Goal: Transaction & Acquisition: Book appointment/travel/reservation

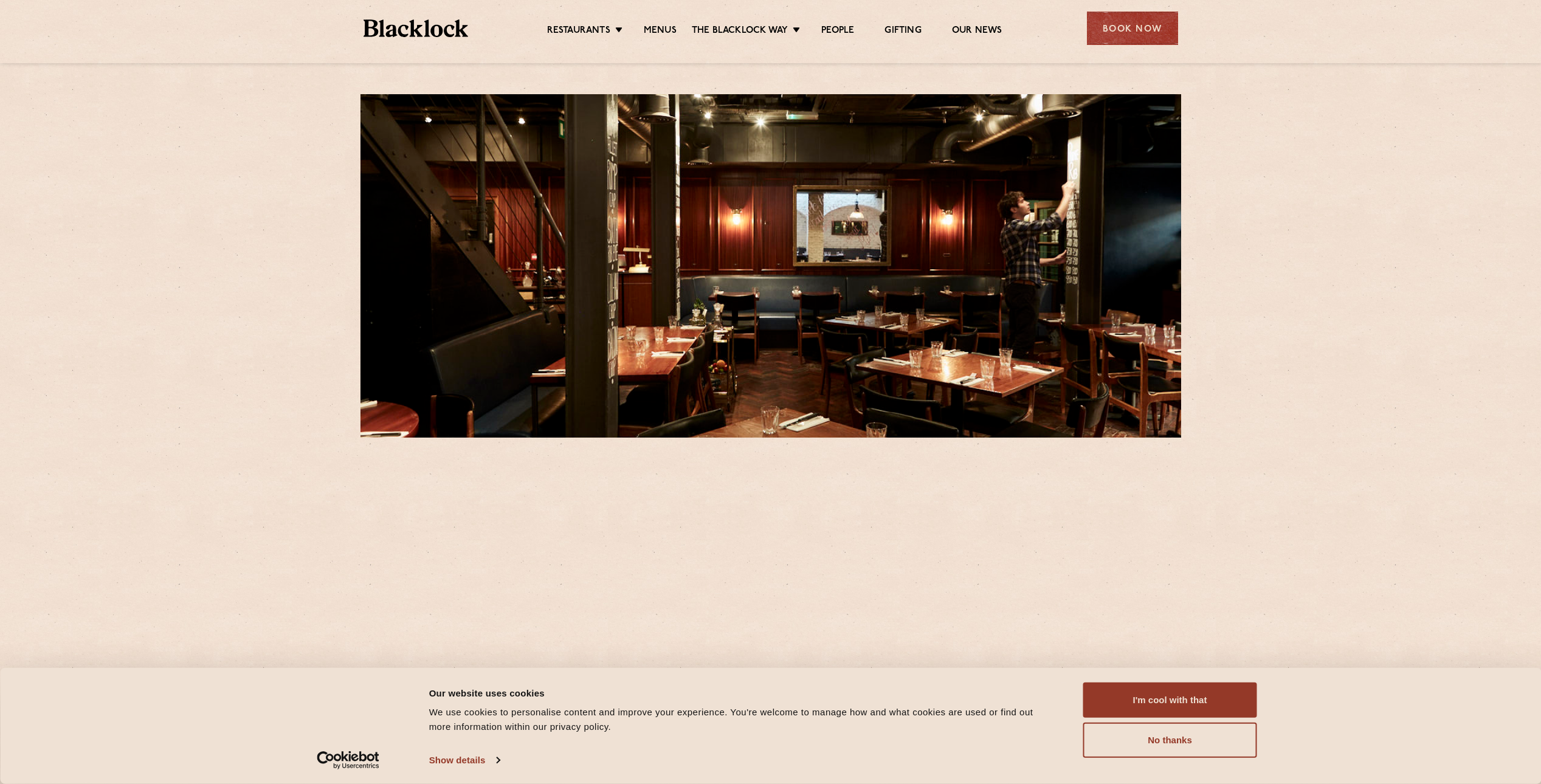
click at [1123, 34] on div "Book Now" at bounding box center [1132, 29] width 91 height 33
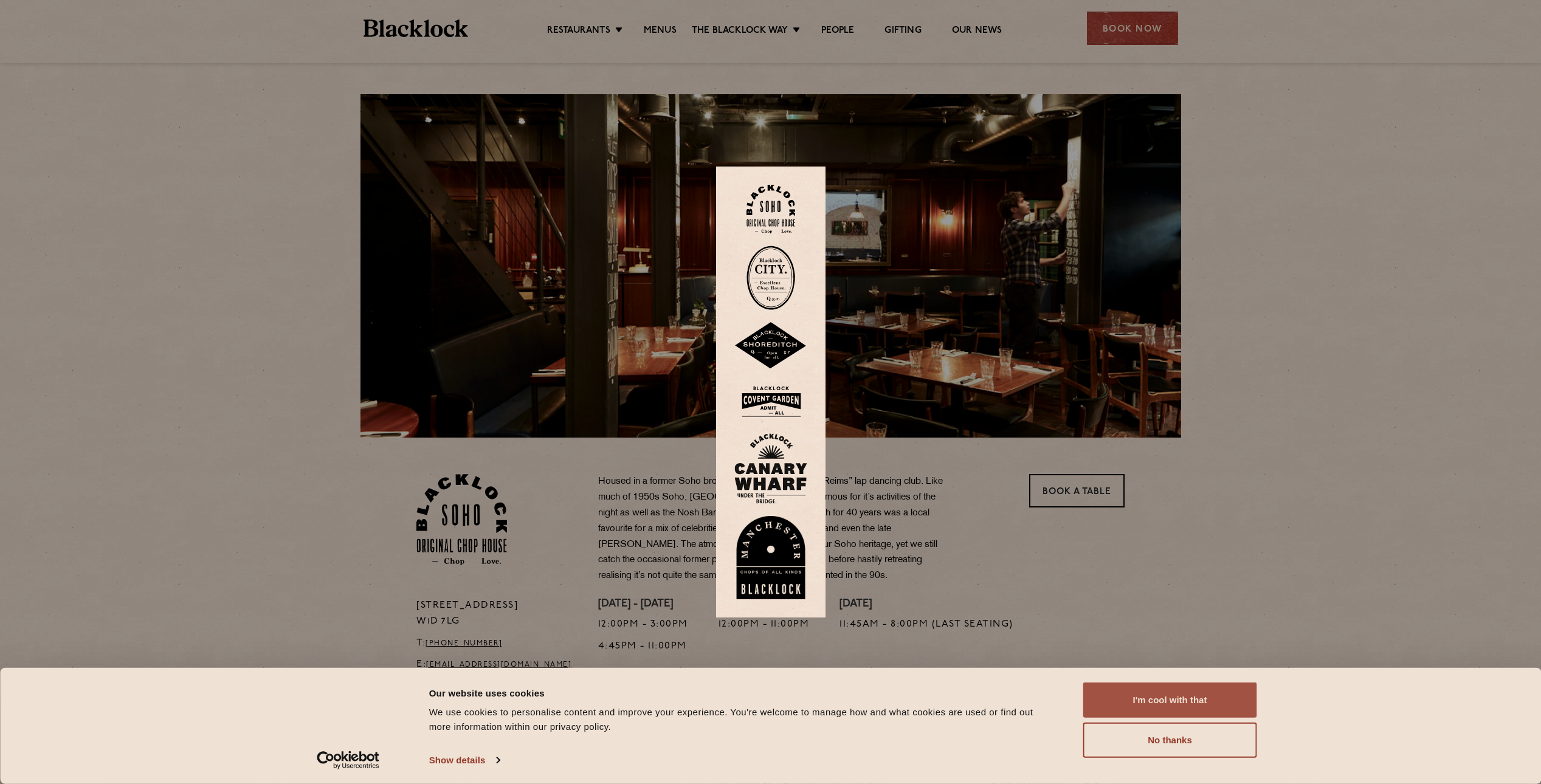
click at [1167, 705] on button "I'm cool with that" at bounding box center [1170, 700] width 174 height 35
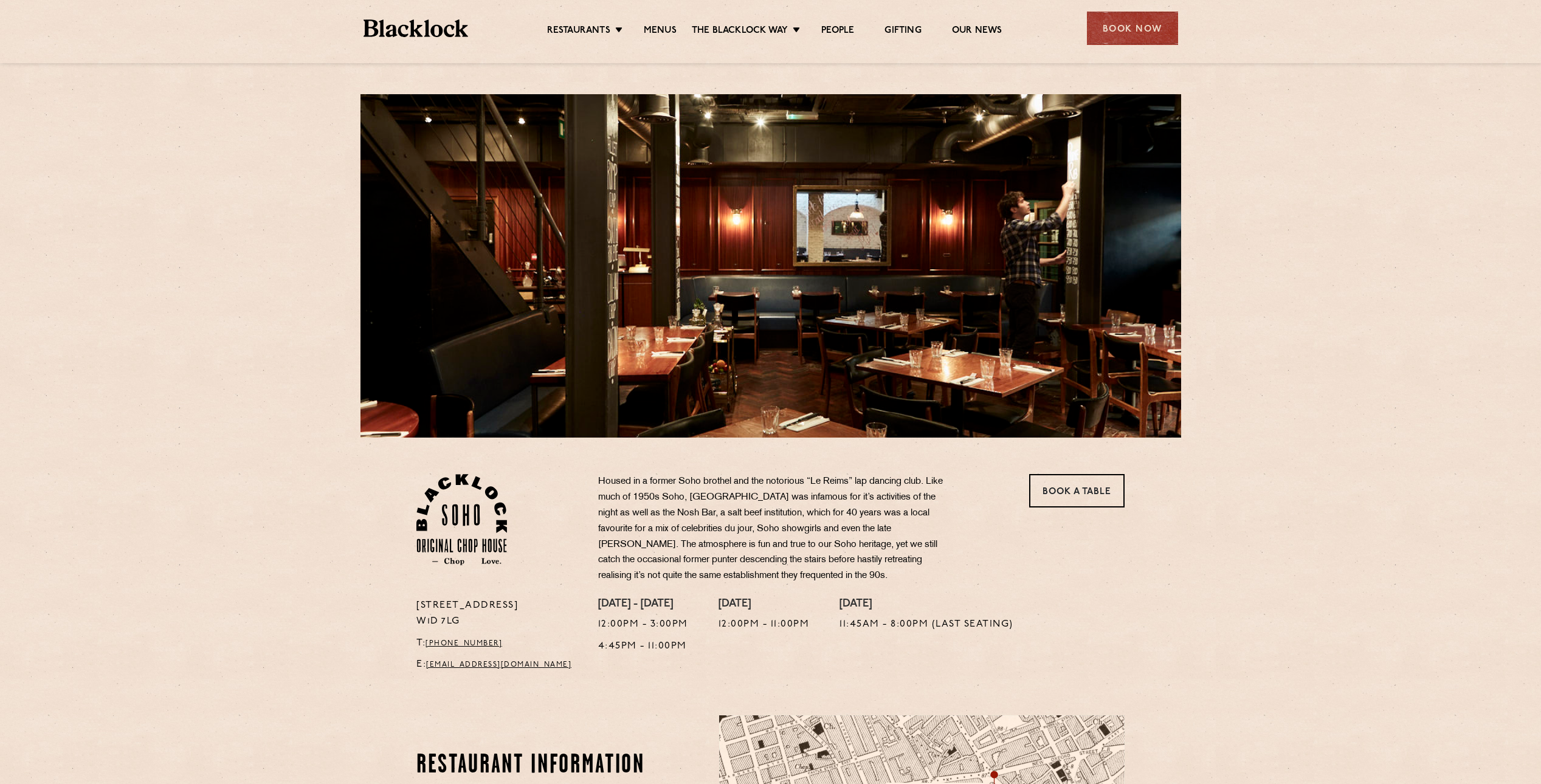
click at [1221, 490] on section "[STREET_ADDRESS] T: [PHONE_NUMBER] E: [EMAIL_ADDRESS][DOMAIN_NAME] Housed in a …" at bounding box center [770, 558] width 1541 height 241
click at [1080, 493] on link "Book a Table" at bounding box center [1077, 491] width 95 height 33
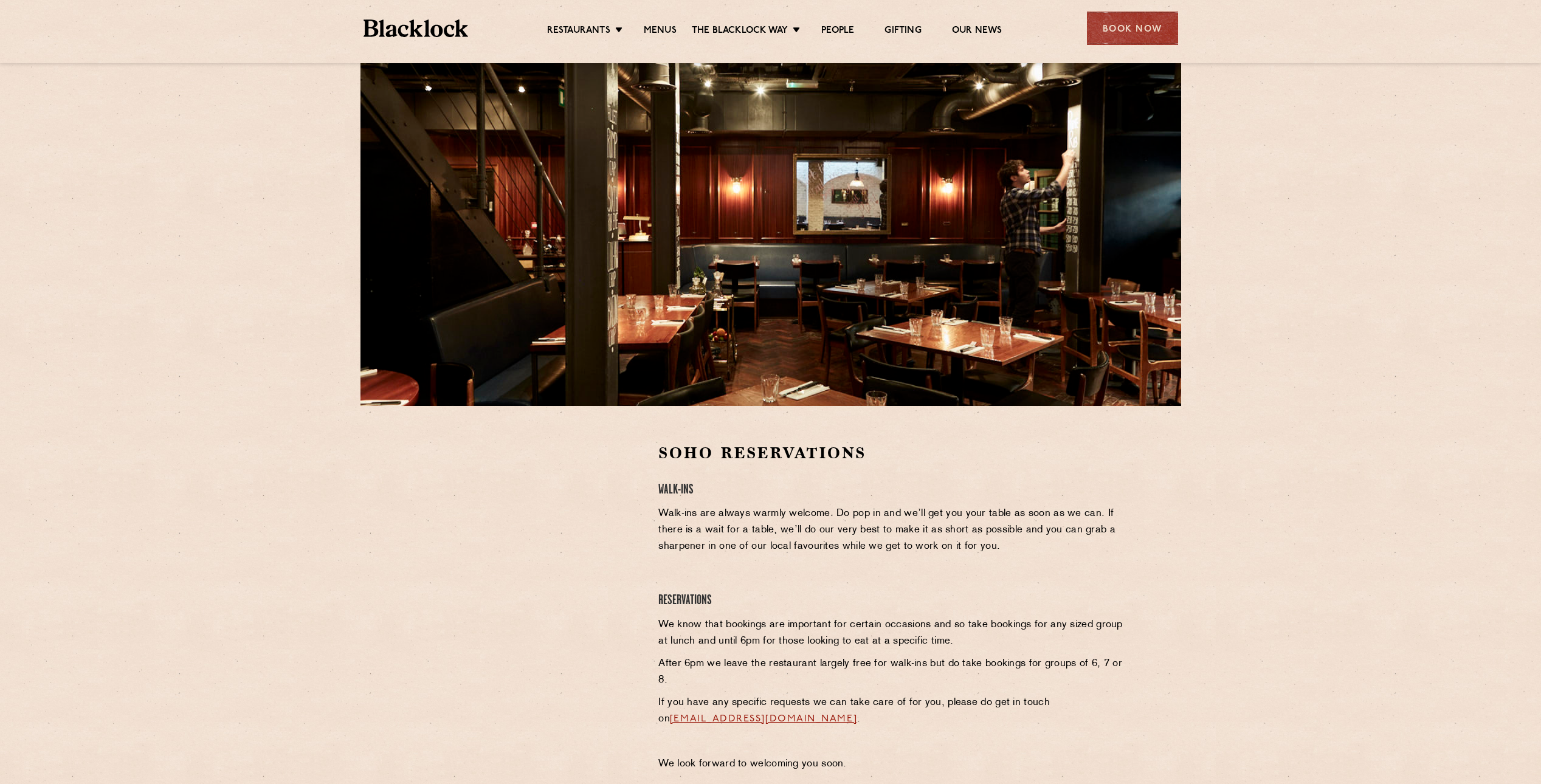
scroll to position [35, 0]
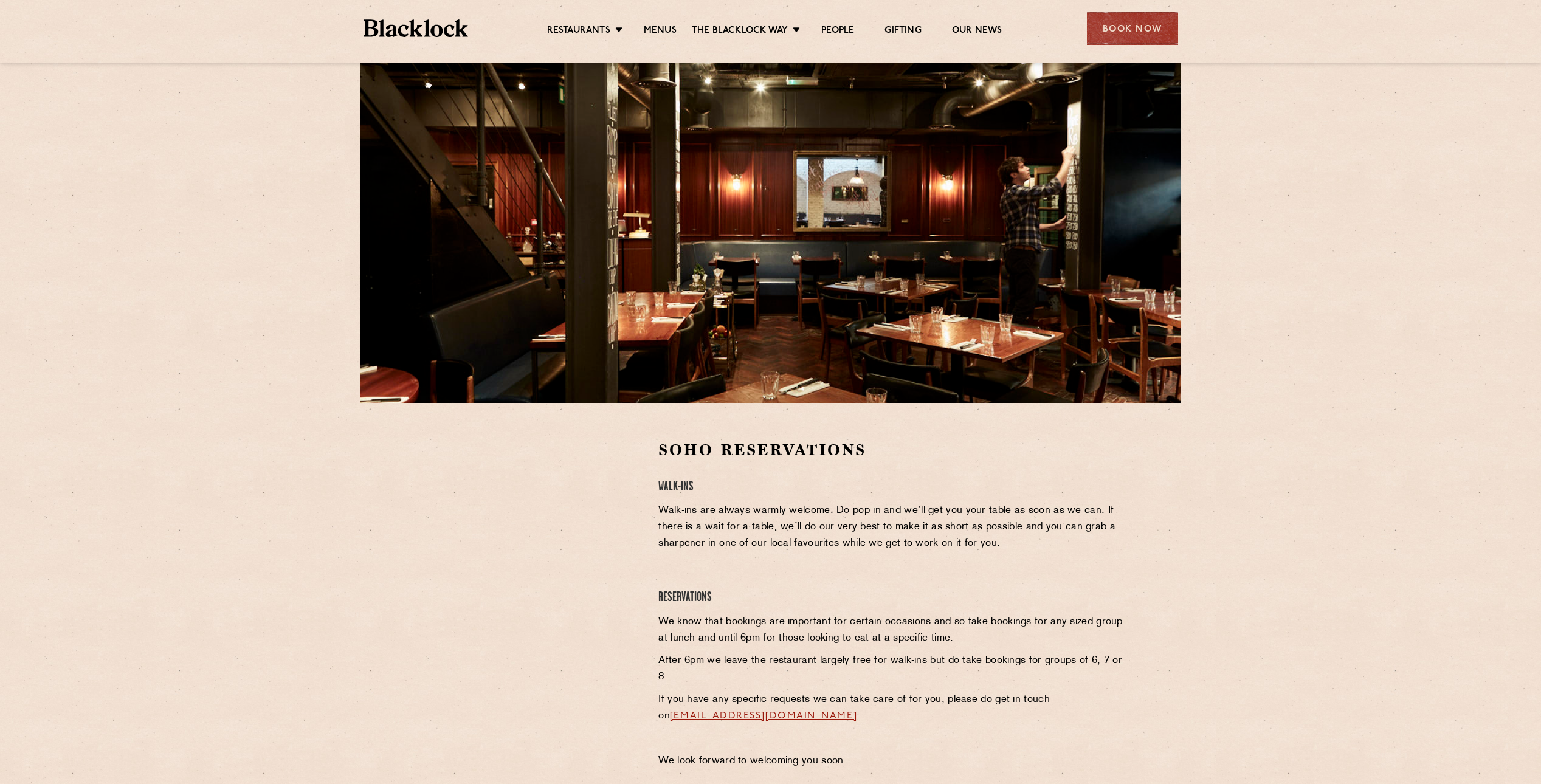
click at [610, 537] on div at bounding box center [528, 530] width 224 height 183
